Goal: Find specific page/section: Find specific page/section

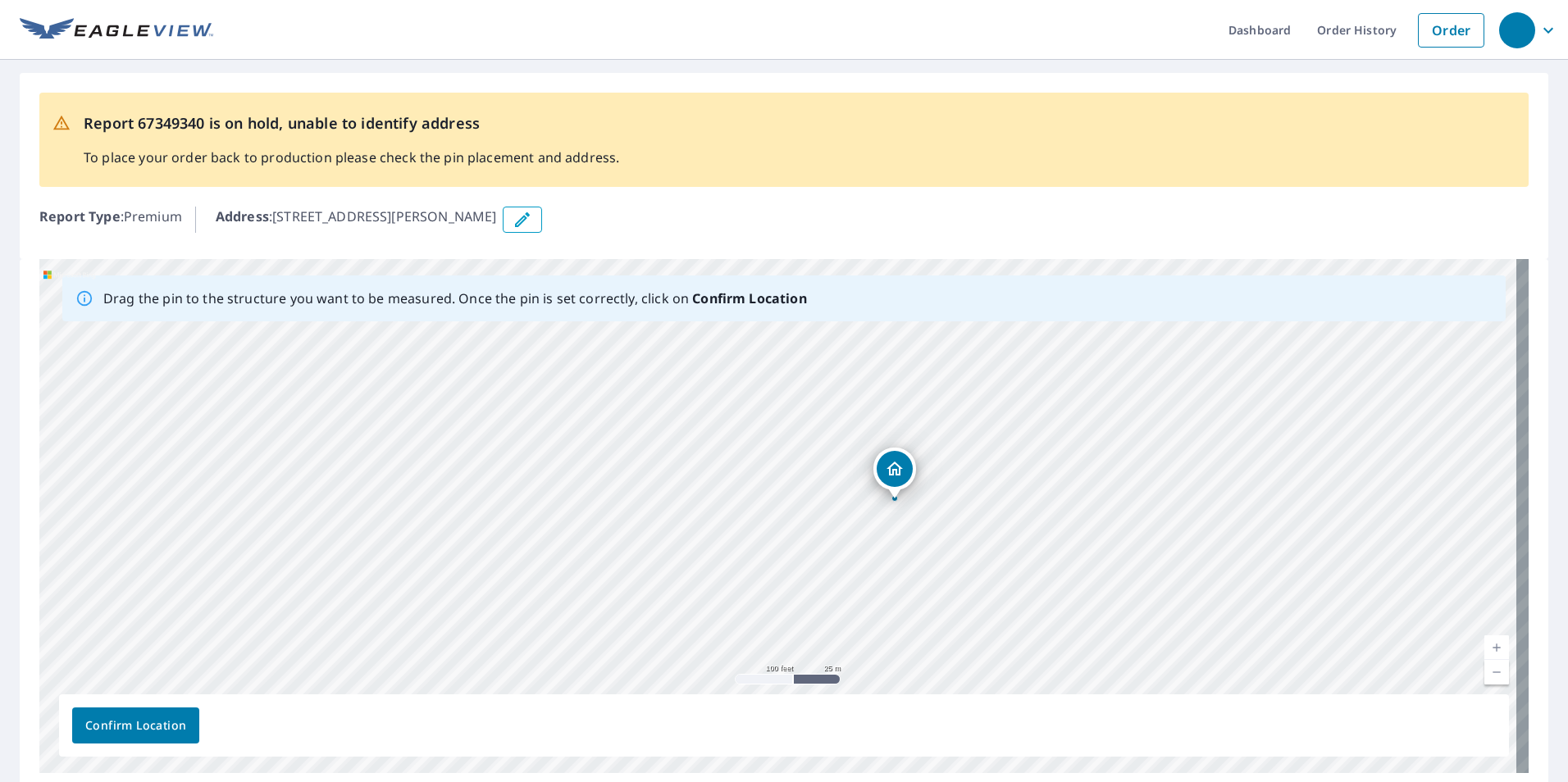
click at [933, 497] on div "4425 Campbell Rd Medford, OR 97504" at bounding box center [784, 516] width 1489 height 514
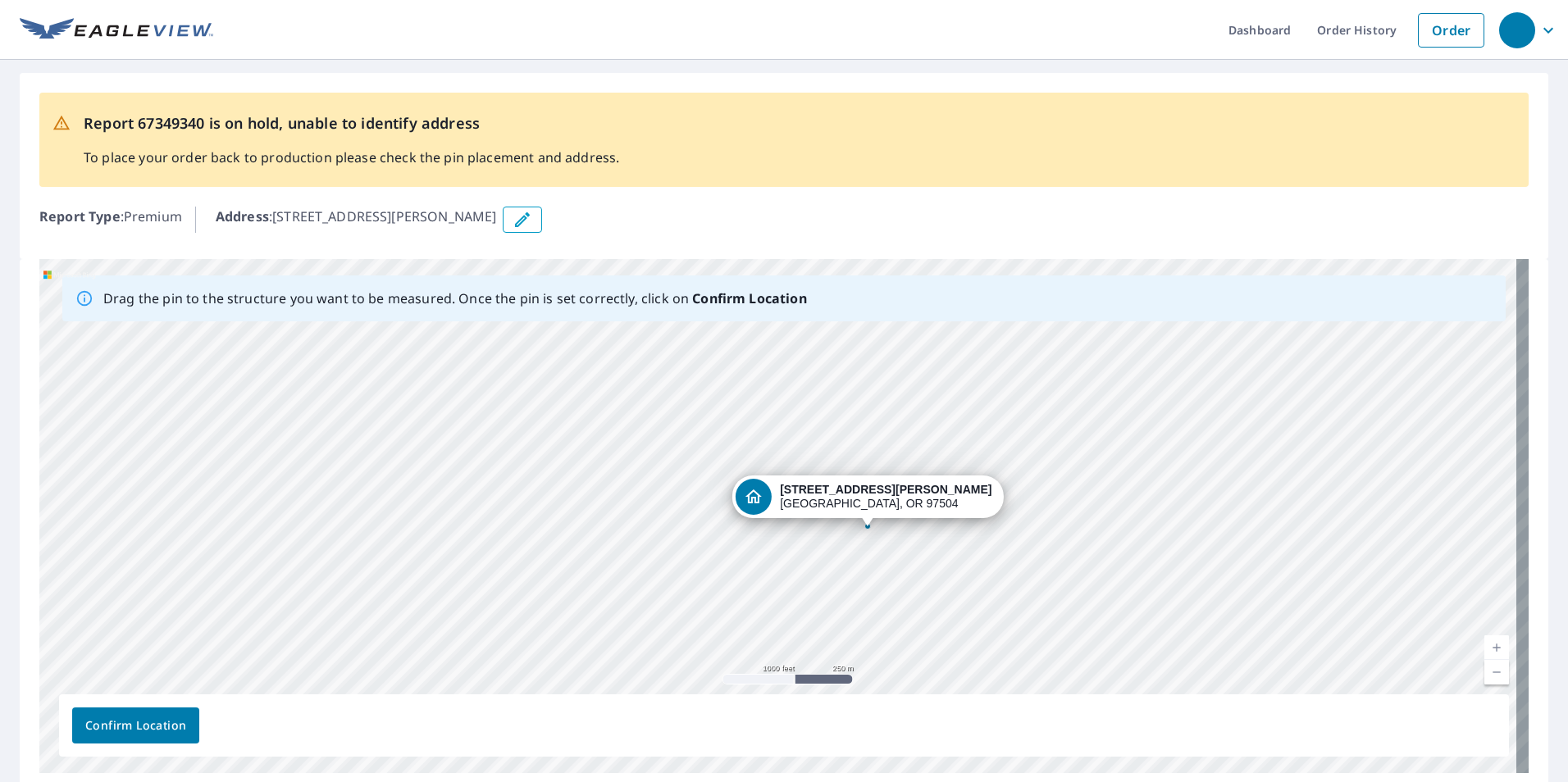
drag, startPoint x: 902, startPoint y: 440, endPoint x: 825, endPoint y: 414, distance: 81.3
click at [825, 414] on div "4425 Campbell Rd Medford, OR 97504" at bounding box center [784, 516] width 1489 height 514
click at [653, 518] on div "4425 Campbell Rd Medford, OR 97504" at bounding box center [784, 516] width 1489 height 514
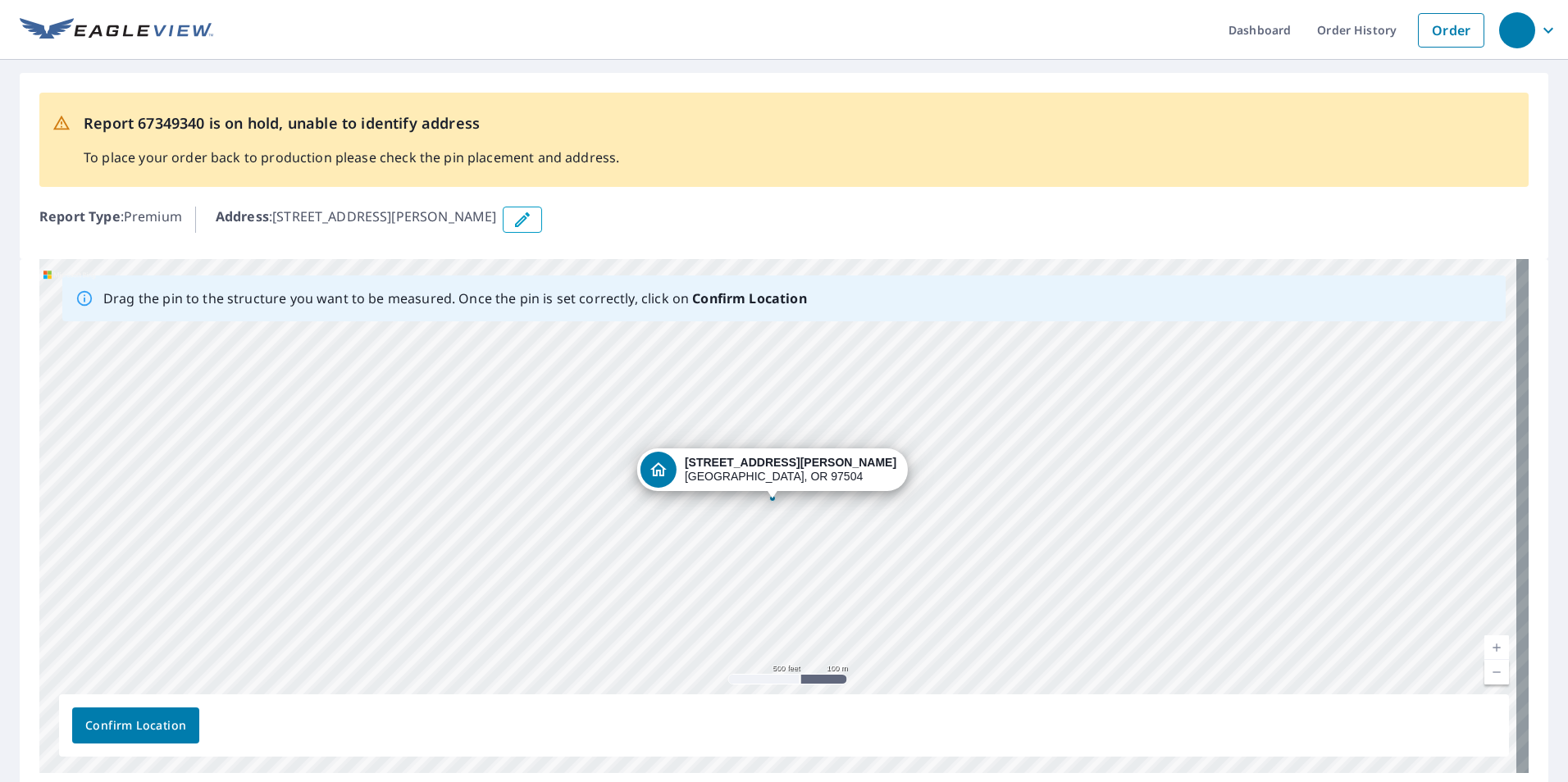
drag, startPoint x: 1088, startPoint y: 570, endPoint x: 773, endPoint y: 496, distance: 323.6
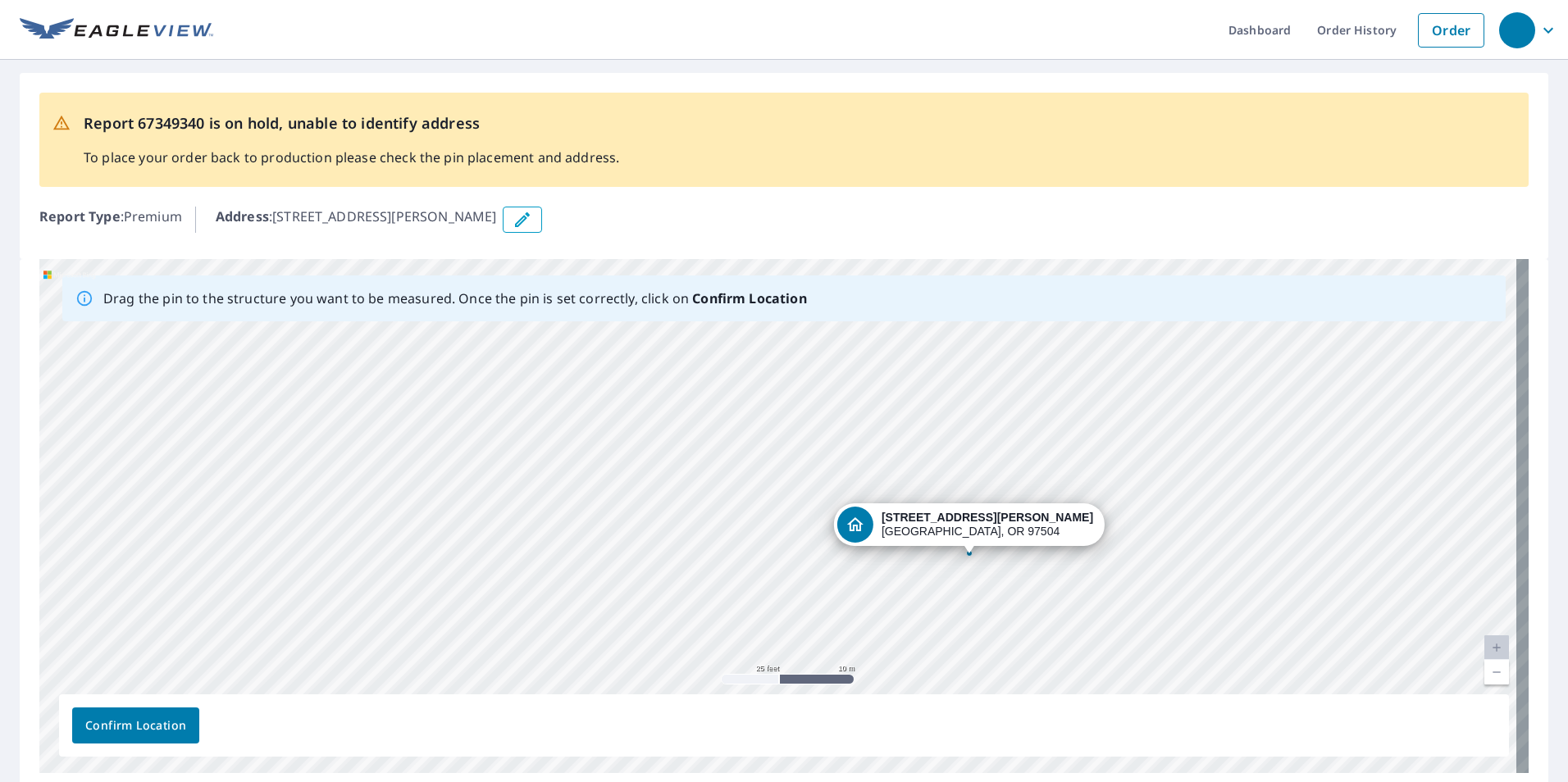
drag, startPoint x: 901, startPoint y: 552, endPoint x: 967, endPoint y: 550, distance: 66.0
click at [967, 550] on div "4425 Campbell Rd Medford, OR 97504" at bounding box center [784, 516] width 1489 height 514
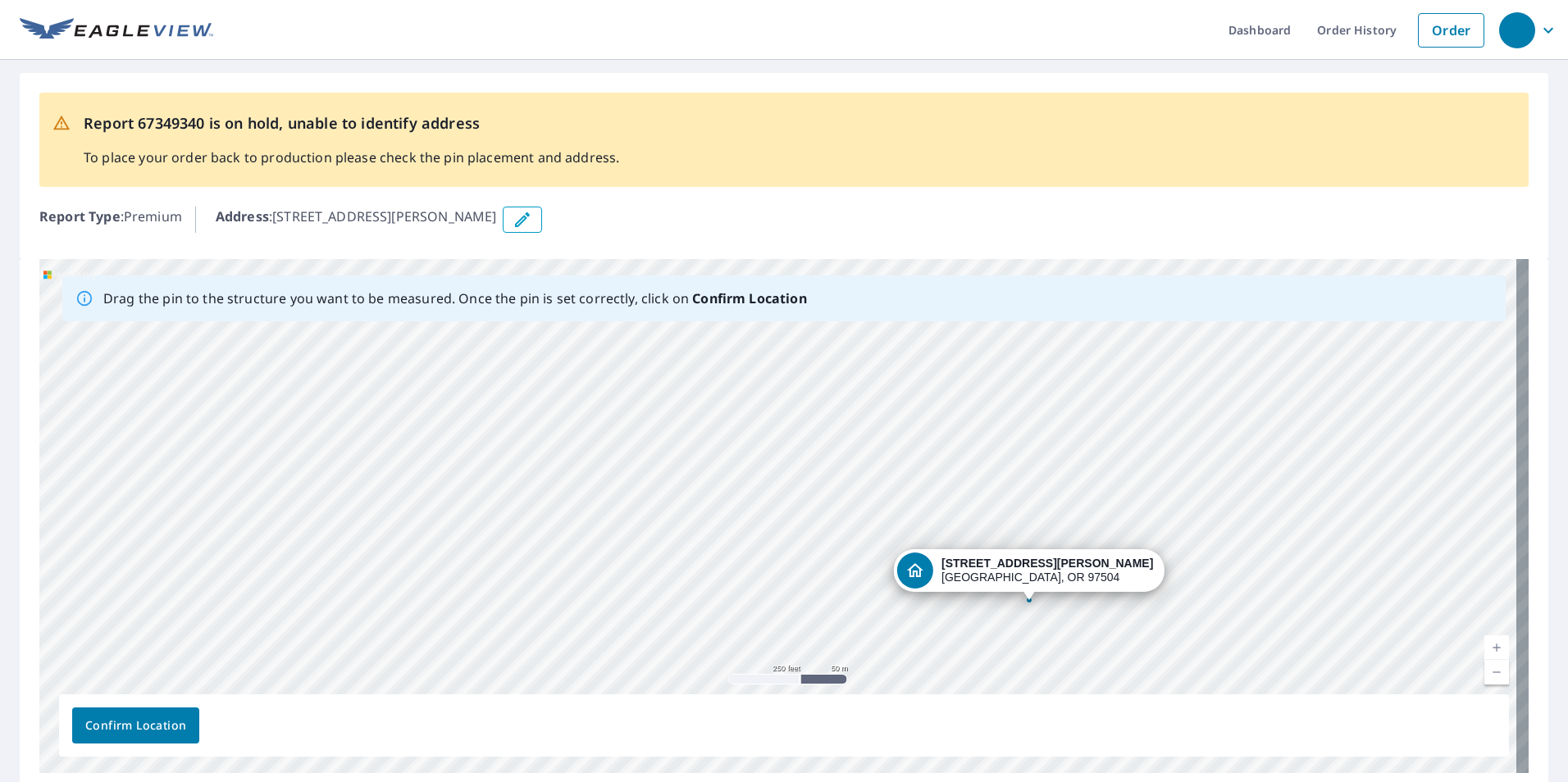
click at [146, 722] on span "Confirm Location" at bounding box center [135, 726] width 101 height 21
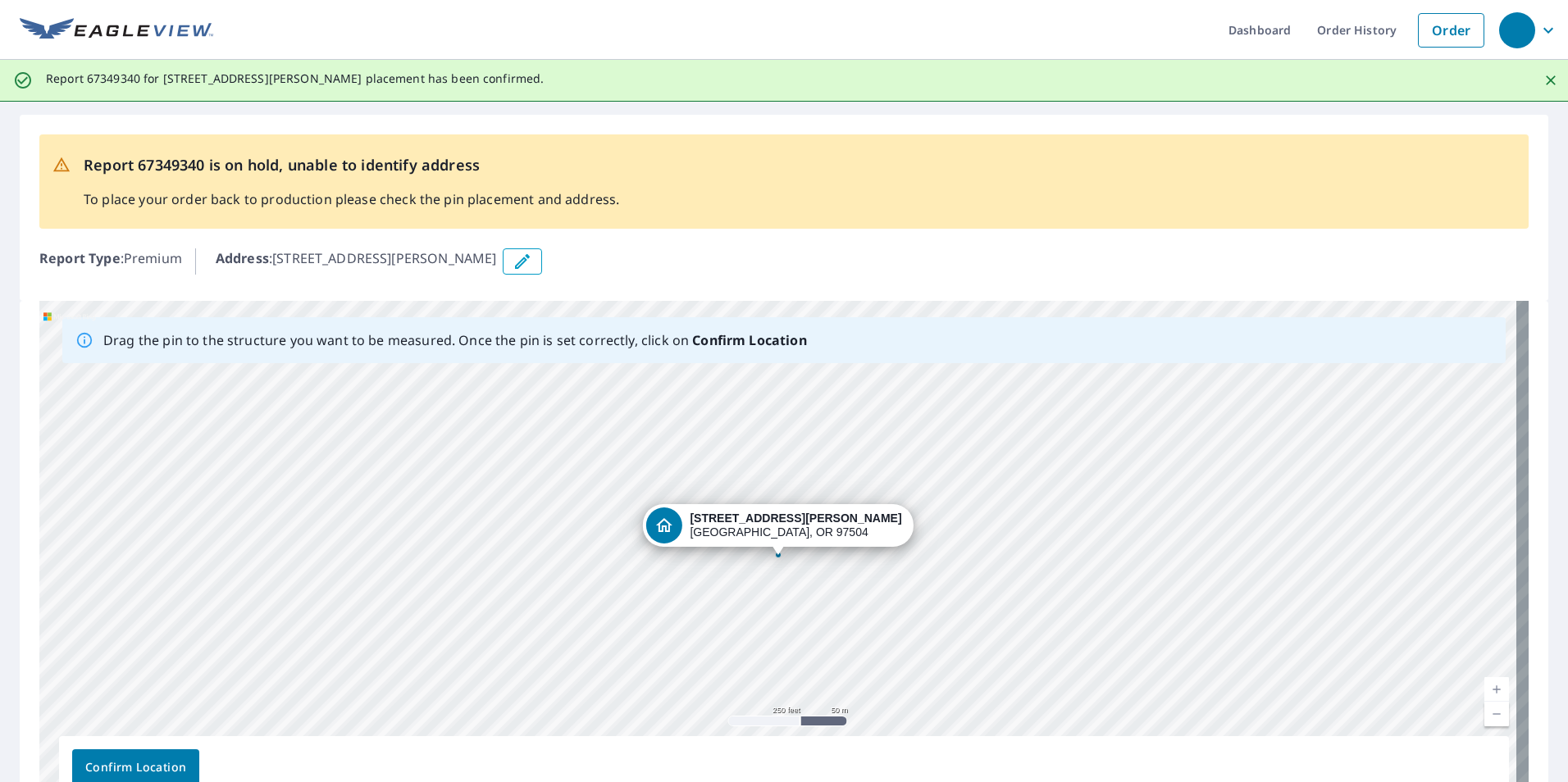
click at [137, 761] on span "Confirm Location" at bounding box center [135, 768] width 101 height 21
